Goal: Information Seeking & Learning: Check status

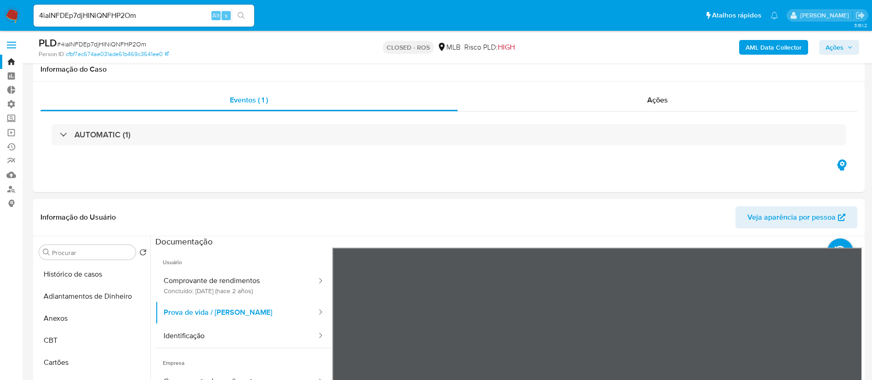
select select "100"
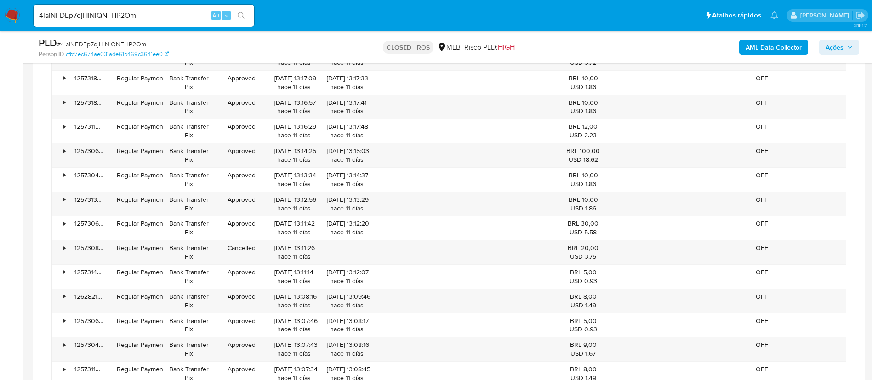
scroll to position [95, 0]
drag, startPoint x: 149, startPoint y: 15, endPoint x: 16, endPoint y: 3, distance: 134.2
click at [17, 3] on nav "Pausado Ver notificaciones 4iaINFDEp7djHINiQNFHP2Om Alt s Atalhos rápidos Presi…" at bounding box center [436, 15] width 872 height 31
paste input "r1lsU4VxGNA3JDZ6nyExvXj7"
type input "r1lsU4VxGNA3JDZ6nyExvXj7"
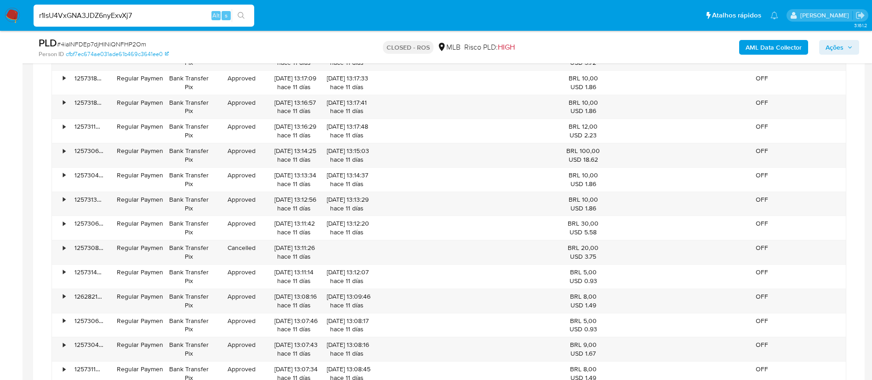
click at [238, 15] on icon "search-icon" at bounding box center [241, 15] width 7 height 7
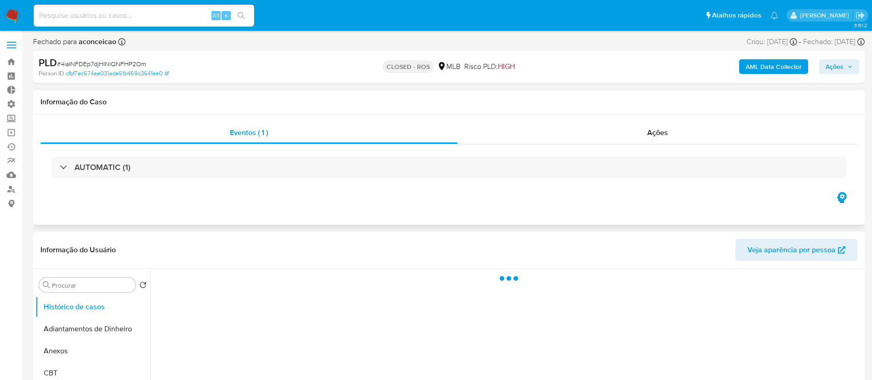
select select "10"
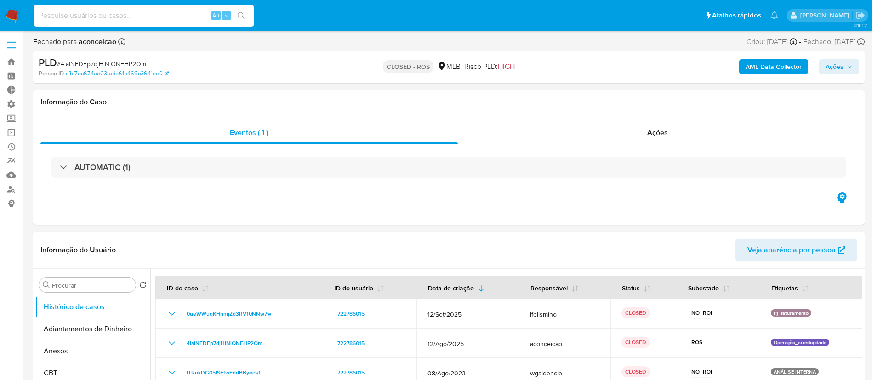
click at [139, 17] on input at bounding box center [144, 16] width 221 height 12
paste input "r1lsU4VxGNA3JDZ6nyExvXj7"
type input "r1lsU4VxGNA3JDZ6nyExvXj7"
click at [240, 19] on icon "search-icon" at bounding box center [241, 15] width 7 height 7
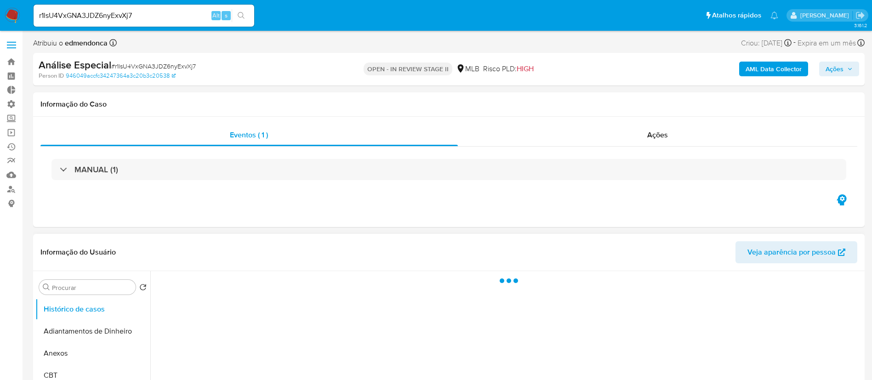
select select "10"
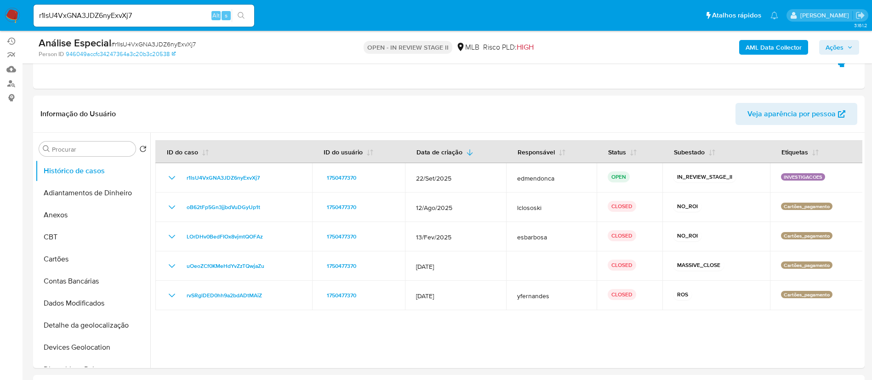
scroll to position [113, 0]
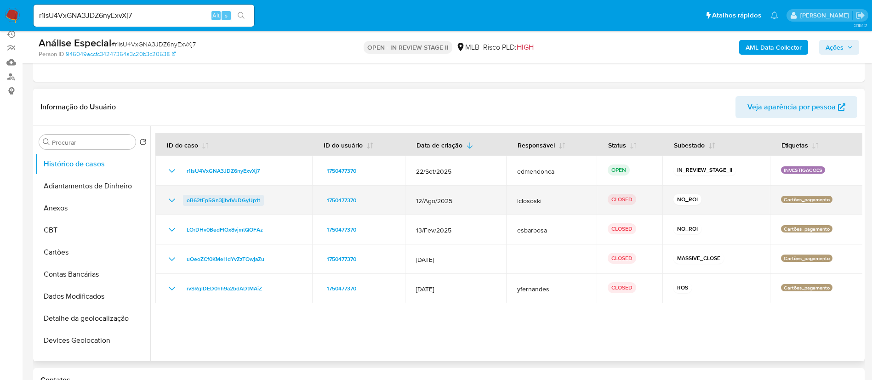
click at [249, 204] on span "oB62tFp5Gn3jjbdVuDGyUp1t" at bounding box center [224, 200] width 74 height 11
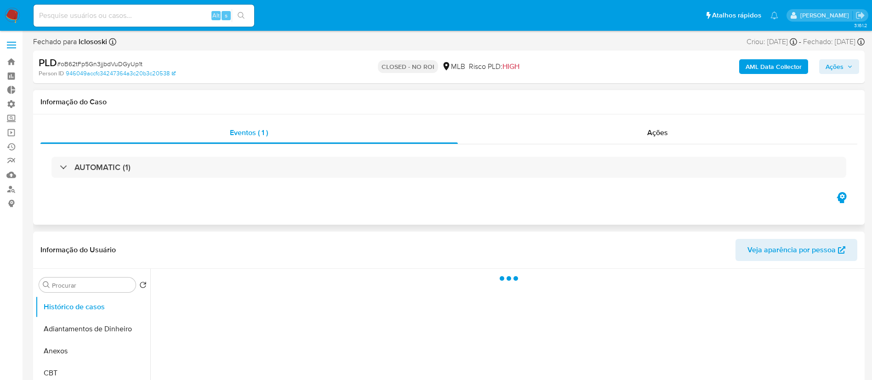
select select "10"
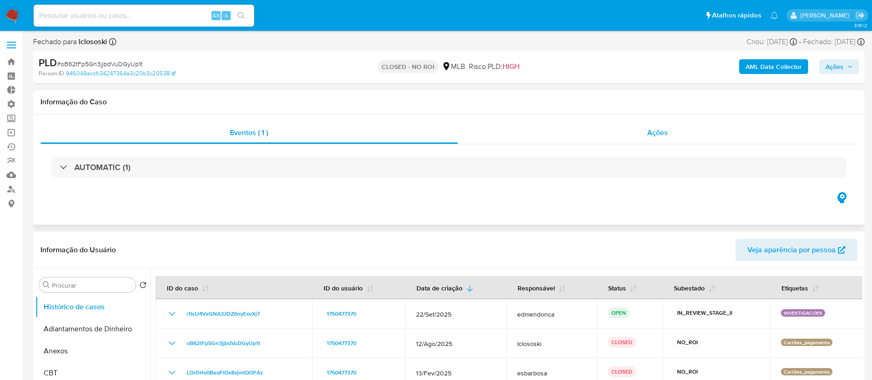
click at [649, 134] on span "Ações" at bounding box center [657, 132] width 21 height 11
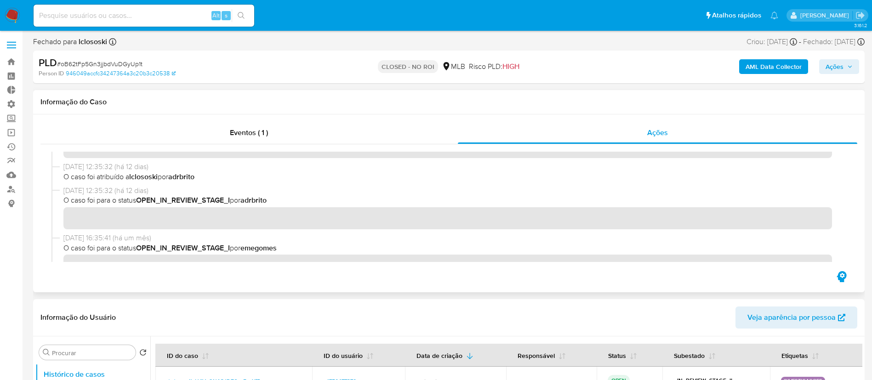
scroll to position [26, 0]
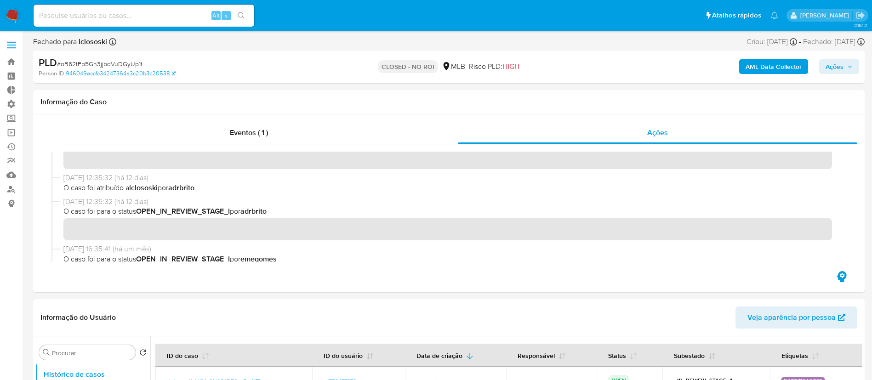
click at [113, 64] on span "# oB62tFp5Gn3jjbdVuDGyUp1t" at bounding box center [99, 63] width 85 height 9
copy span "oB62tFp5Gn3jjbdVuDGyUp1t"
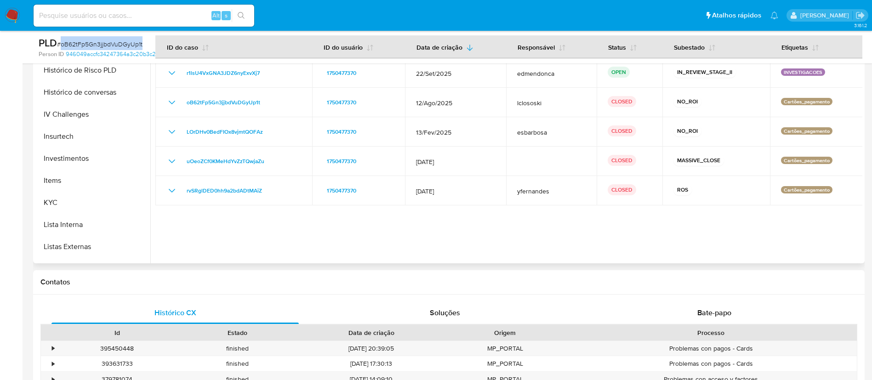
scroll to position [353, 0]
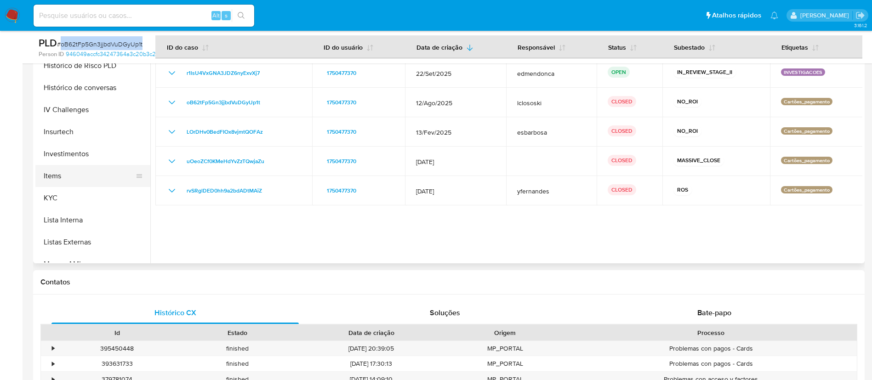
click at [70, 172] on button "Items" at bounding box center [89, 176] width 108 height 22
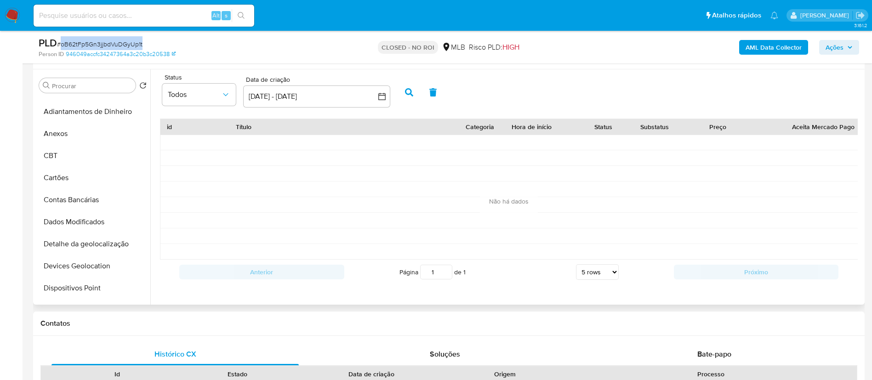
scroll to position [0, 0]
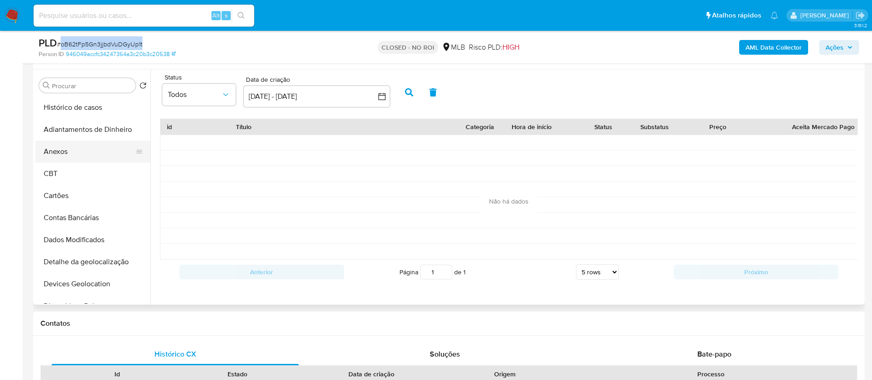
click at [77, 155] on button "Anexos" at bounding box center [89, 152] width 108 height 22
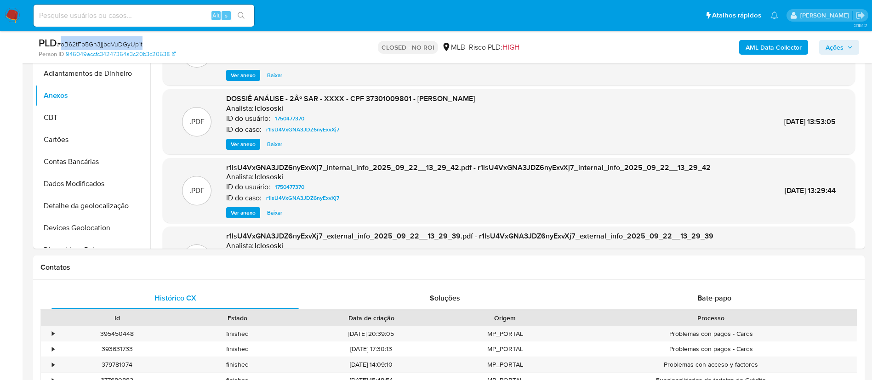
scroll to position [292, 0]
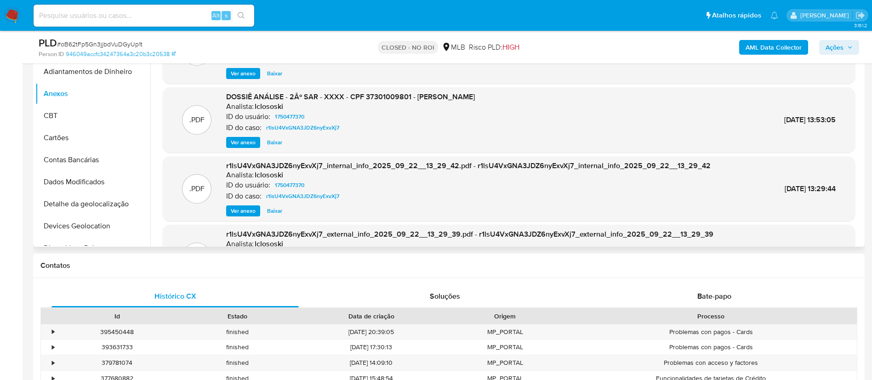
click at [857, 136] on div ".XLSX DOSSIÊ ANÁLISE - Mulan 1750477370_2025_09_22_12_13_08 Analista: lclososki…" at bounding box center [508, 169] width 707 height 300
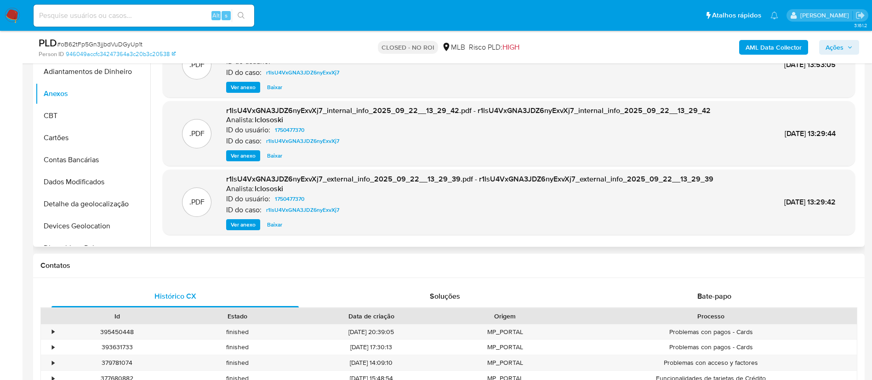
scroll to position [77, 0]
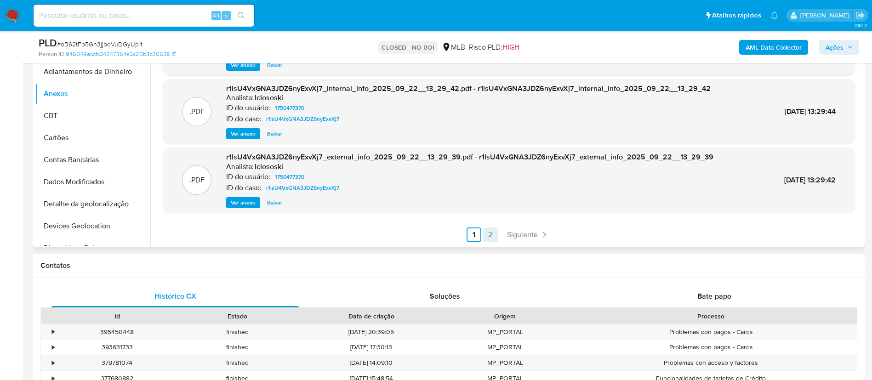
click at [490, 236] on link "2" at bounding box center [490, 234] width 15 height 15
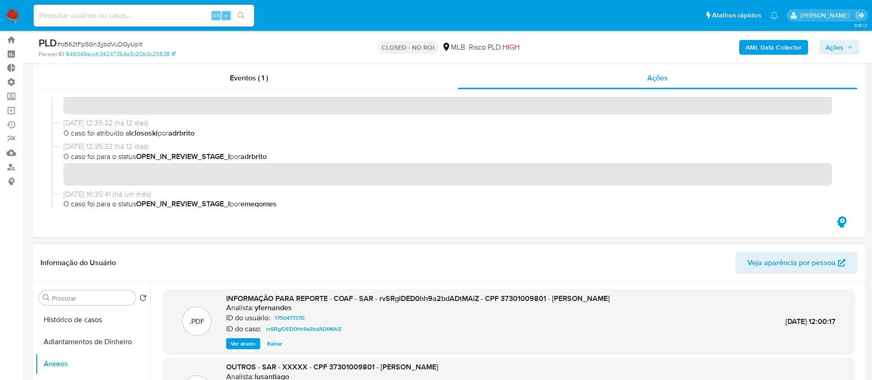
scroll to position [0, 0]
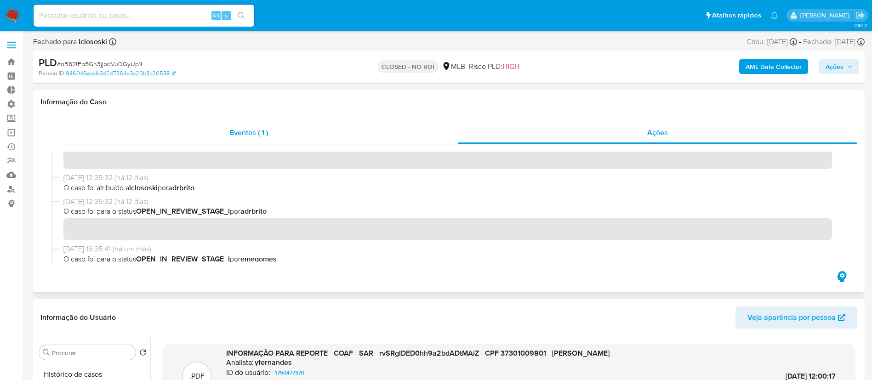
click at [254, 137] on span "Eventos ( 1 )" at bounding box center [249, 132] width 38 height 11
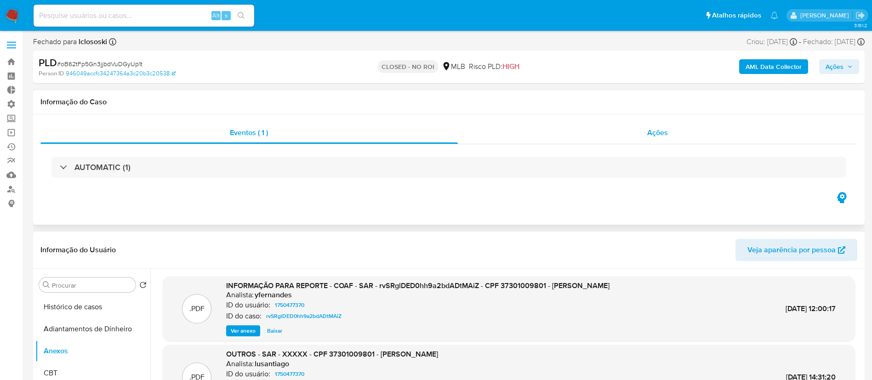
click at [654, 133] on span "Ações" at bounding box center [657, 132] width 21 height 11
